Goal: Find specific page/section: Find specific page/section

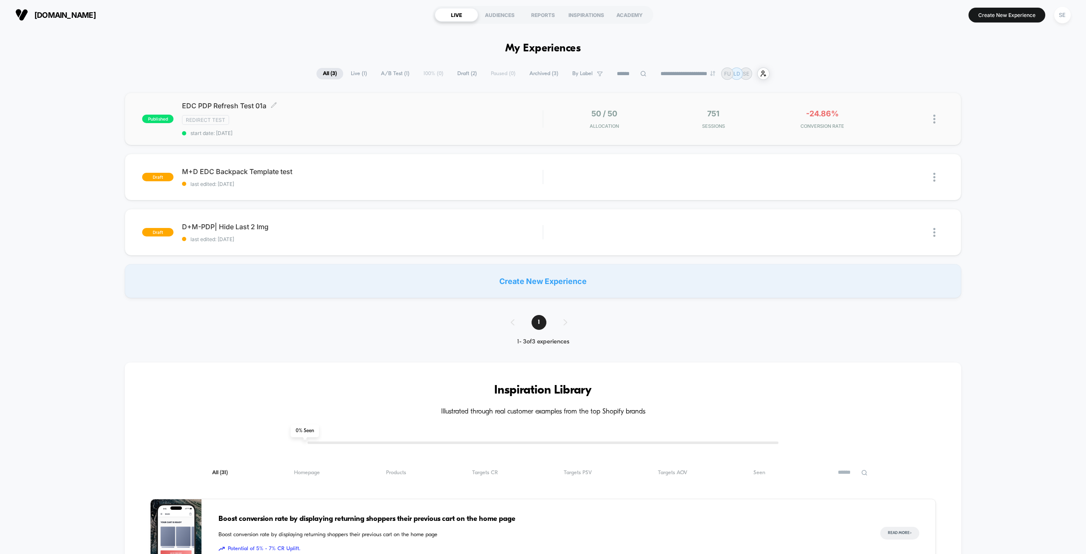
click at [455, 120] on div "Redirect Test" at bounding box center [362, 120] width 361 height 10
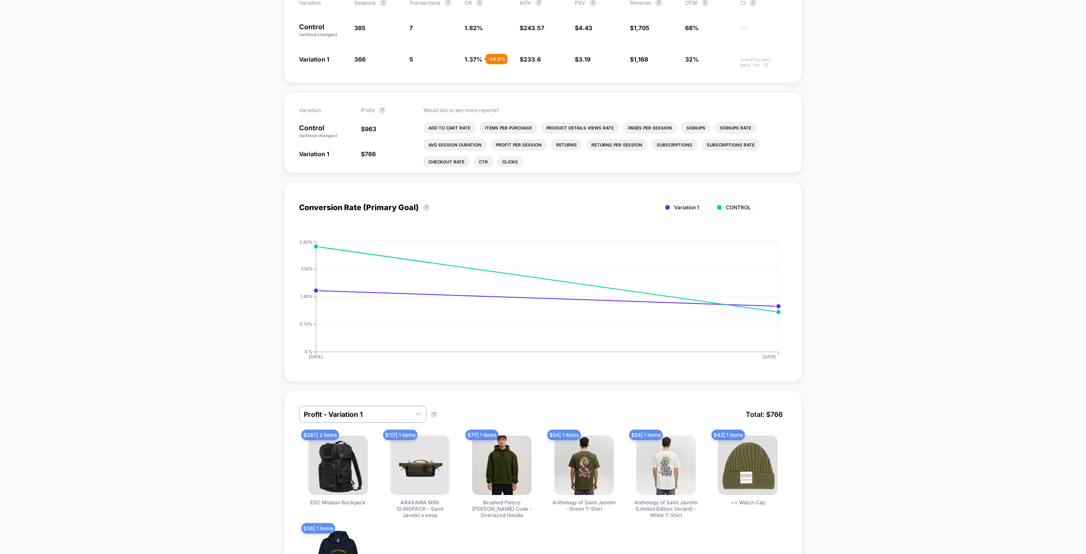
scroll to position [382, 0]
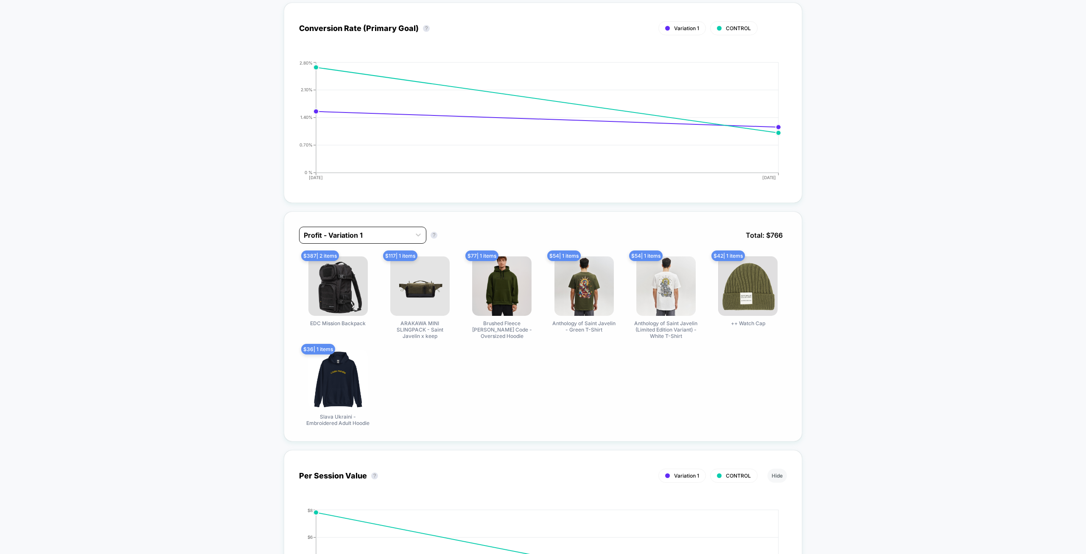
click at [367, 230] on div at bounding box center [355, 235] width 103 height 10
click at [349, 230] on div at bounding box center [355, 235] width 103 height 10
click at [352, 270] on div "Profit - CONTROL" at bounding box center [362, 271] width 127 height 15
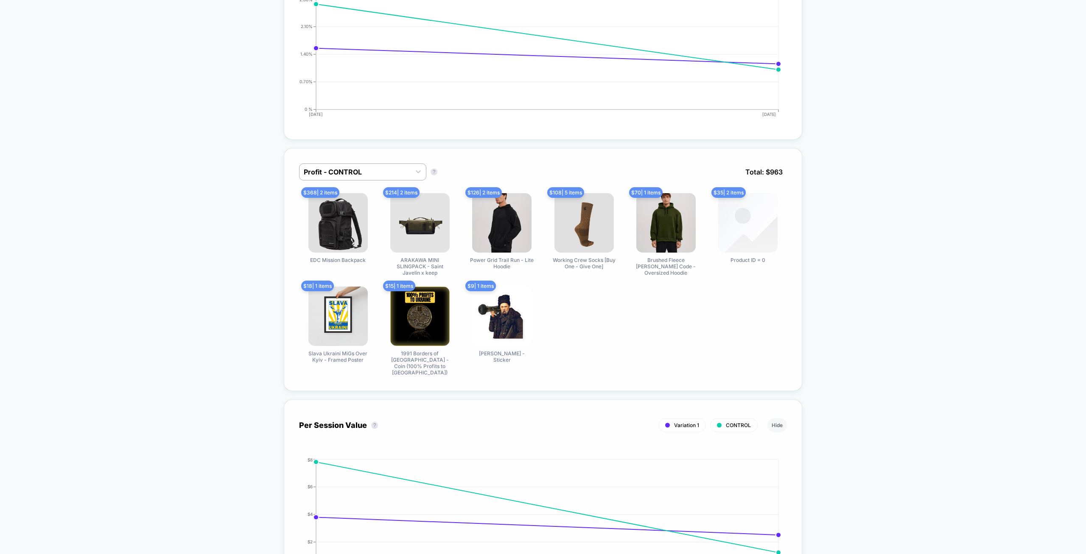
scroll to position [636, 0]
